Goal: Task Accomplishment & Management: Manage account settings

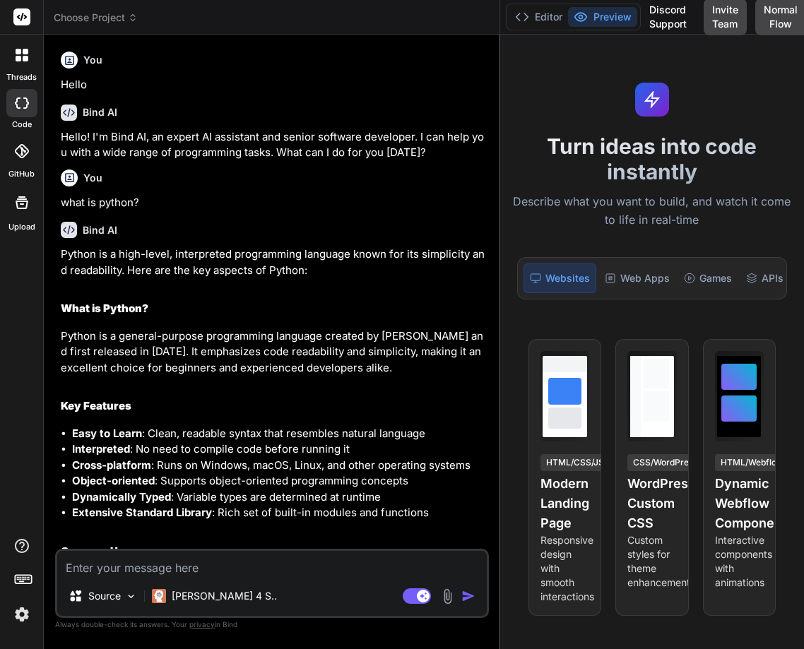
scroll to position [303, 0]
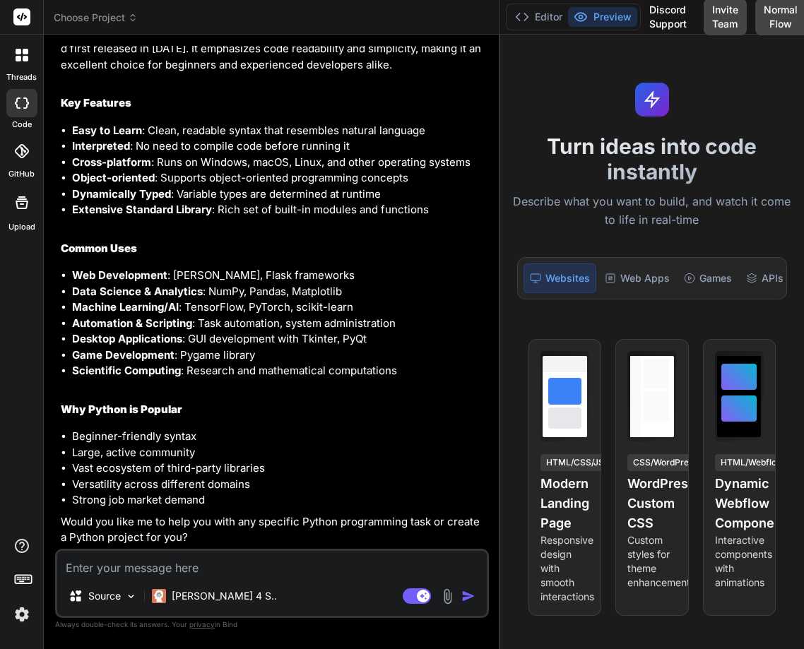
click at [20, 607] on img at bounding box center [22, 614] width 24 height 24
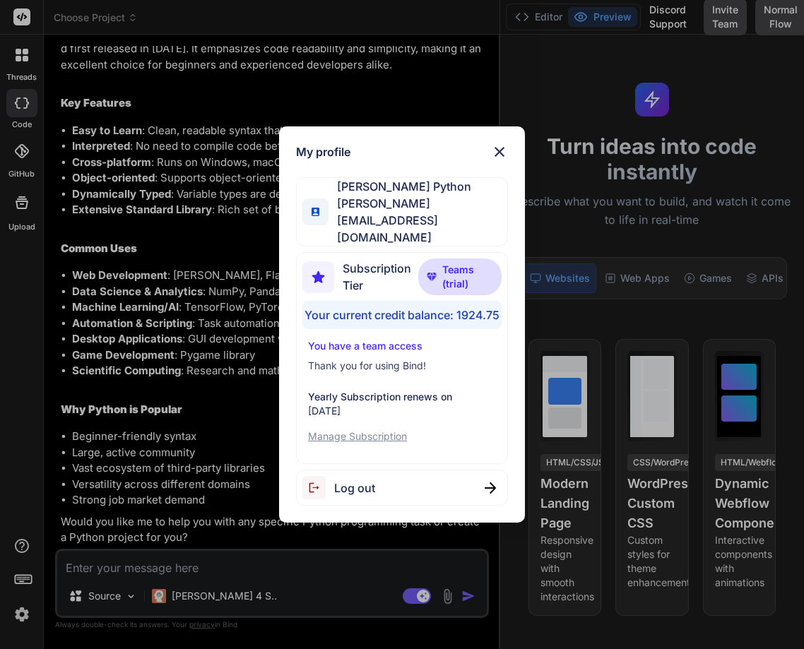
click at [246, 325] on div "My profile [PERSON_NAME] Python [PERSON_NAME][EMAIL_ADDRESS][DOMAIN_NAME] Subsc…" at bounding box center [402, 324] width 804 height 649
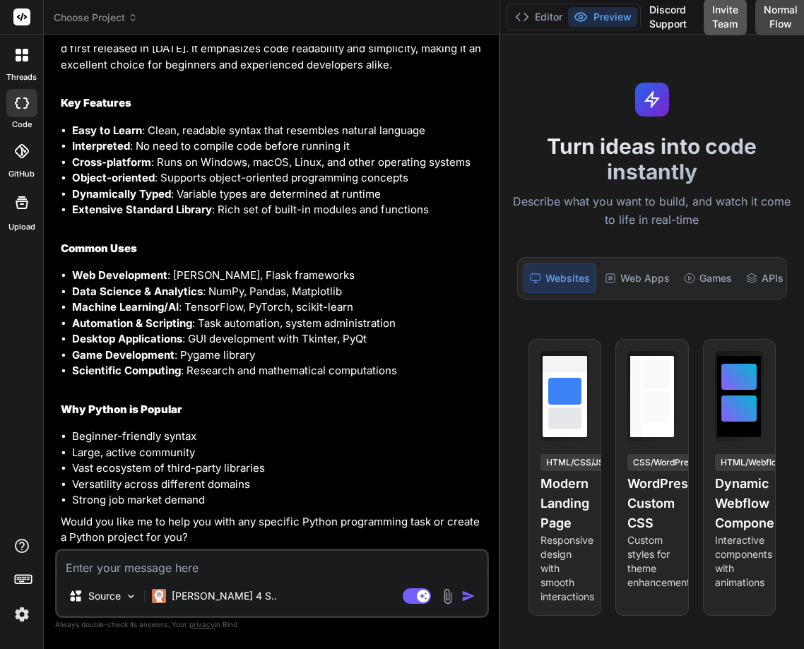
click at [725, 19] on button "Invite Team" at bounding box center [724, 17] width 43 height 37
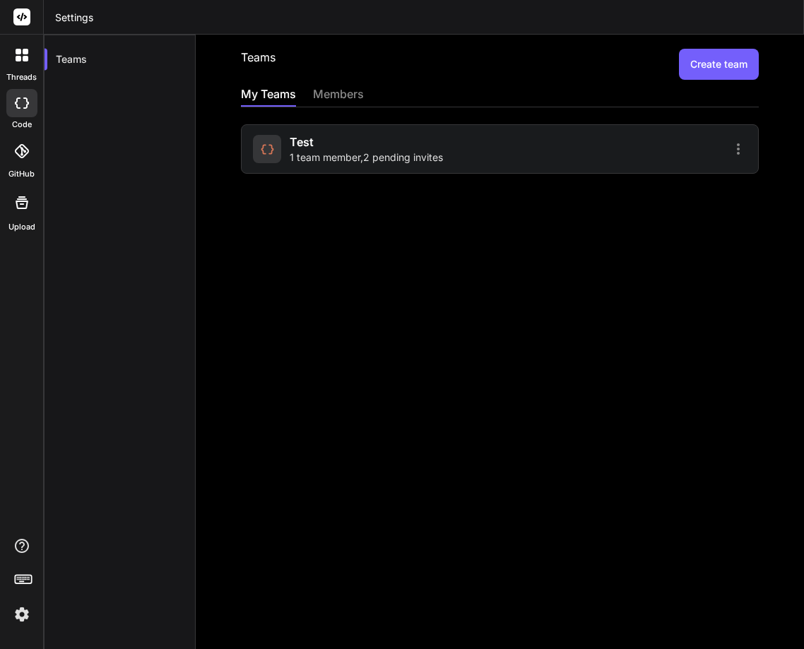
click at [429, 146] on div "test 1 team member , 2 pending invites" at bounding box center [366, 148] width 153 height 31
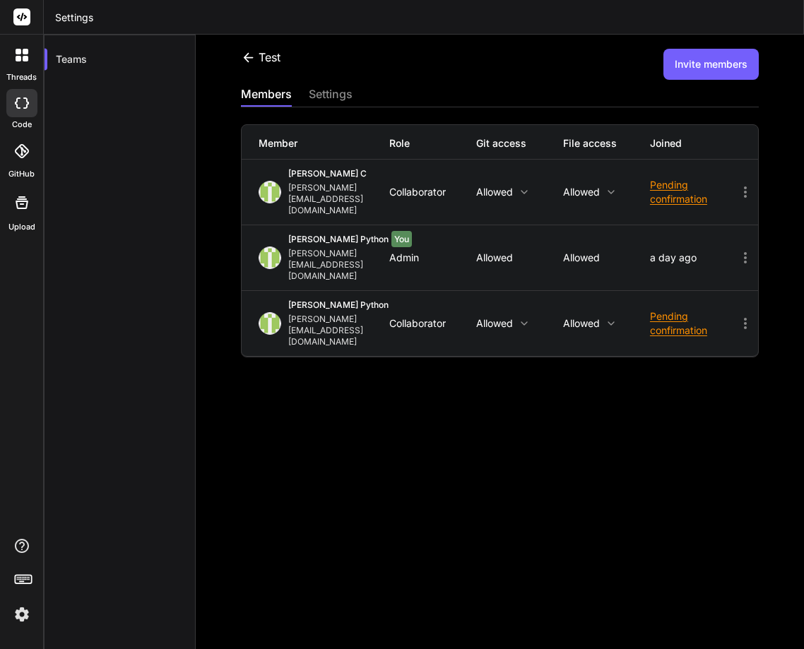
click at [440, 430] on div "test Invite members members settings Member Role Git access File access Joined …" at bounding box center [500, 342] width 608 height 614
click at [718, 64] on button "Invite members" at bounding box center [710, 64] width 95 height 31
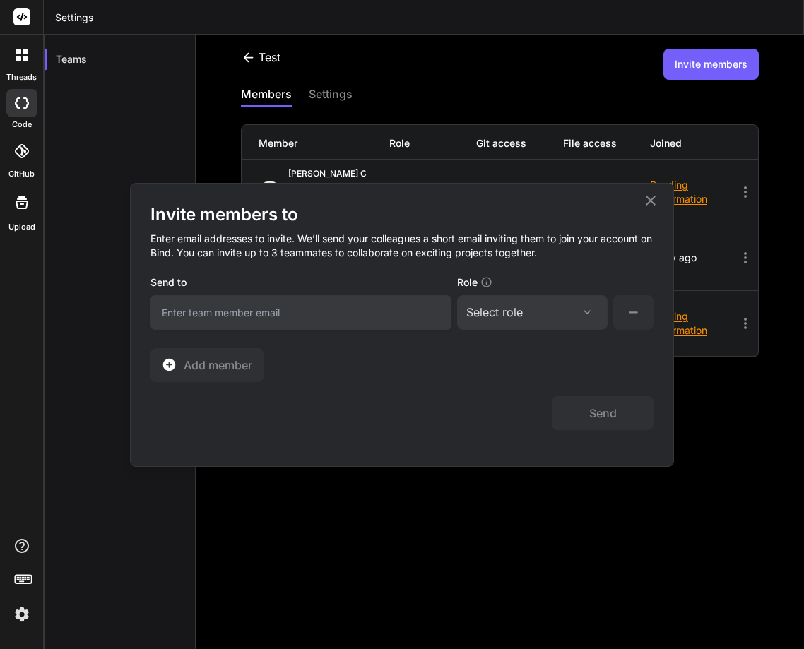
click at [171, 312] on input "email" at bounding box center [300, 312] width 301 height 35
paste input "[EMAIL_ADDRESS][DOMAIN_NAME]"
type input "[EMAIL_ADDRESS][DOMAIN_NAME]"
click at [520, 310] on div "Select role" at bounding box center [494, 312] width 56 height 17
click at [508, 405] on div "Collaborator" at bounding box center [512, 406] width 56 height 14
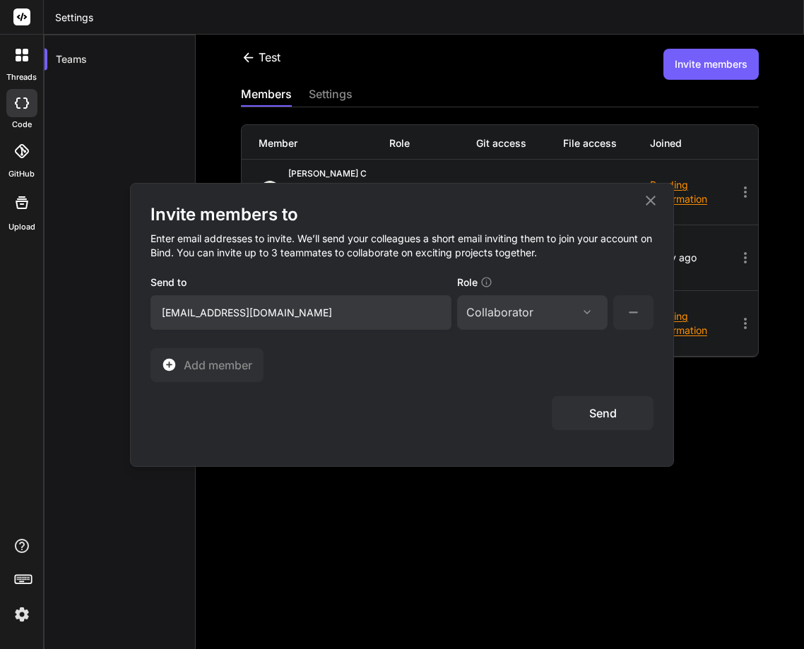
click at [605, 407] on button "Send" at bounding box center [603, 413] width 102 height 34
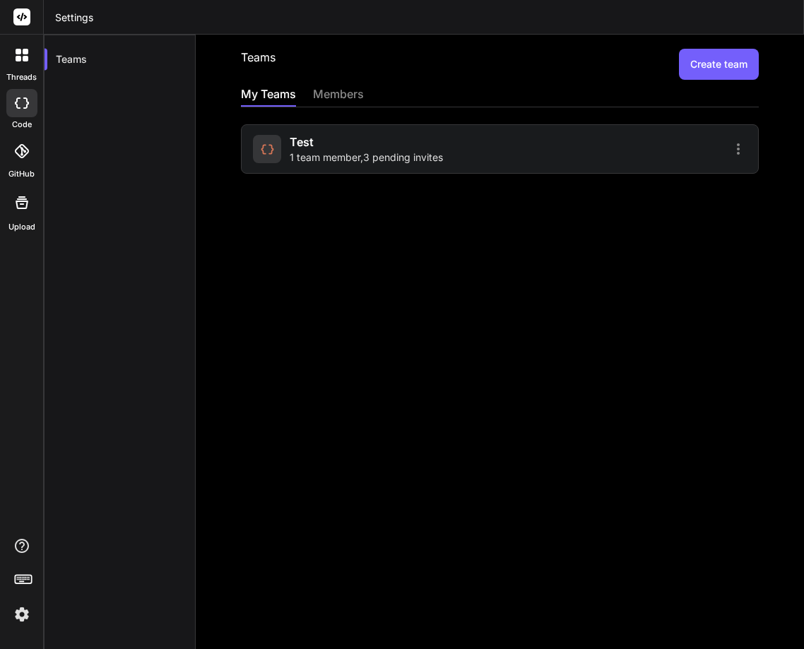
click at [443, 153] on span "1 team member , 3 pending invites" at bounding box center [366, 157] width 153 height 14
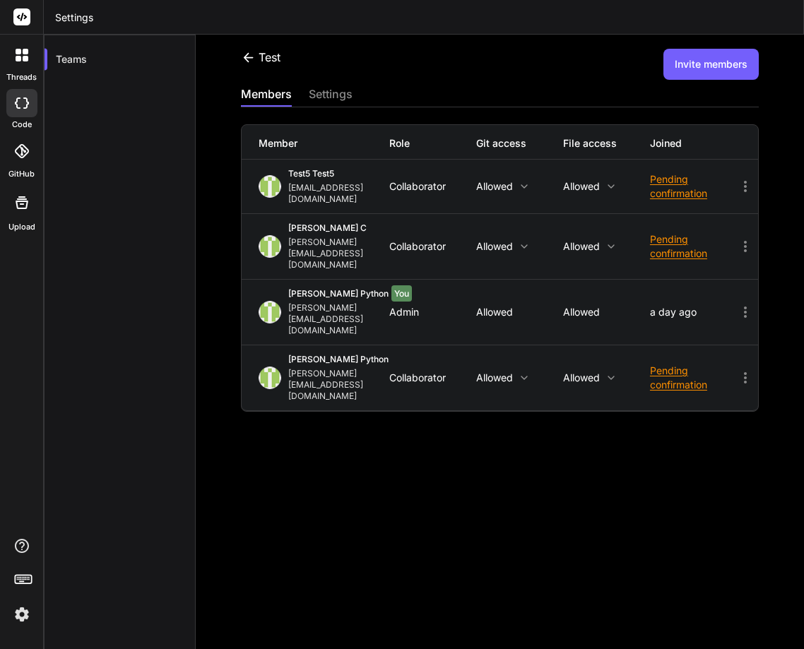
click at [662, 187] on div "Pending confirmation" at bounding box center [693, 186] width 87 height 28
click at [671, 237] on span "Resend invite" at bounding box center [700, 234] width 59 height 28
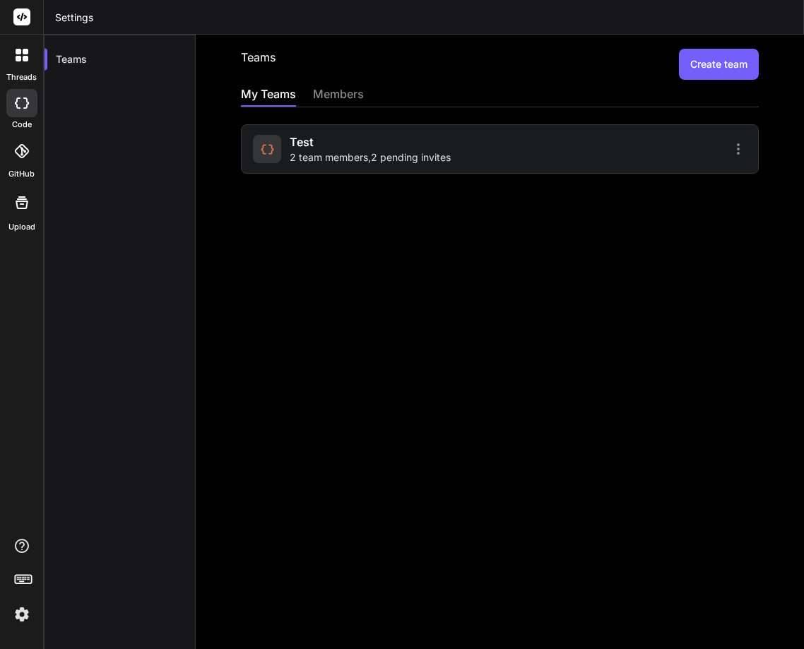
click at [378, 176] on div "Teams Create team My Teams members test 2 team members , 2 pending invites" at bounding box center [500, 342] width 608 height 614
click at [393, 153] on span "2 team members , 2 pending invites" at bounding box center [370, 157] width 161 height 14
click at [383, 150] on div "test 2 team members , 2 pending invites" at bounding box center [370, 148] width 161 height 31
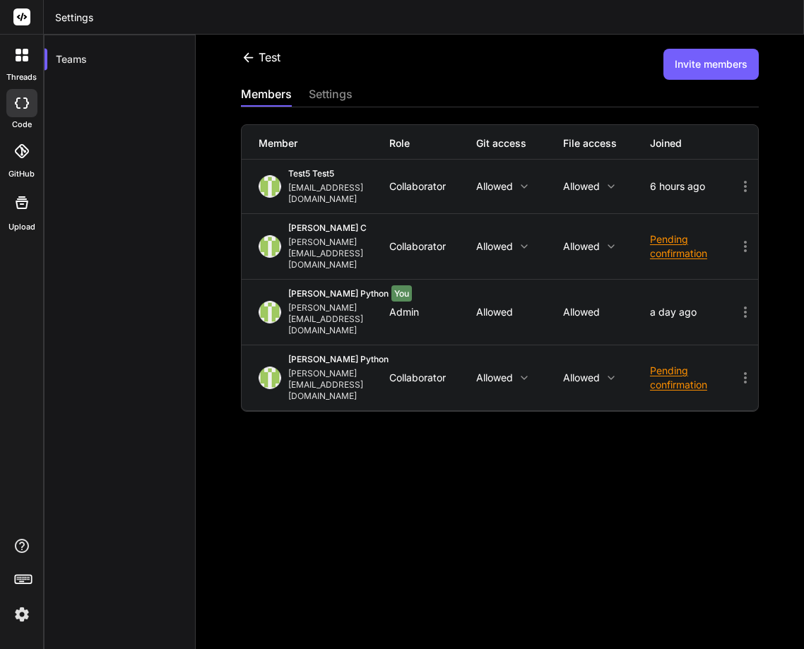
click at [251, 57] on icon at bounding box center [249, 56] width 10 height 9
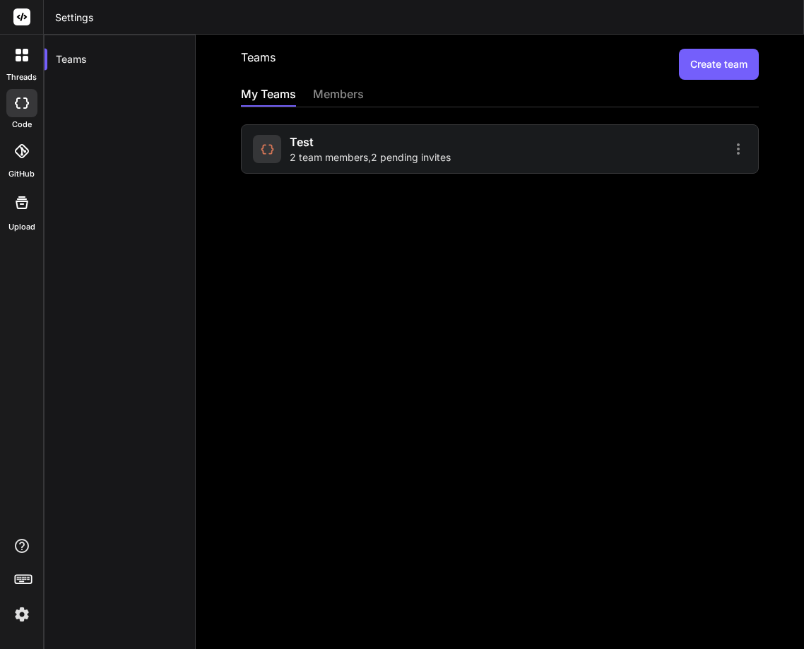
click at [420, 148] on div "test 2 team members , 2 pending invites" at bounding box center [370, 148] width 161 height 31
